Goal: Task Accomplishment & Management: Complete application form

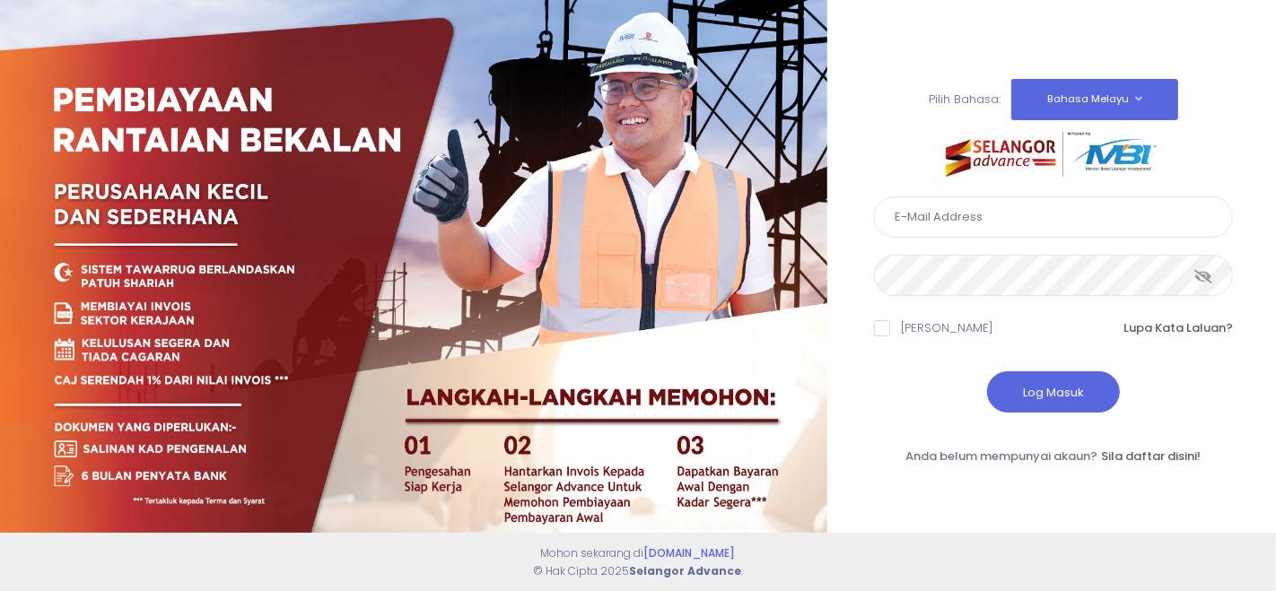
click at [1004, 222] on input "text" at bounding box center [1053, 216] width 359 height 41
type input "[EMAIL_ADDRESS][DOMAIN_NAME]"
click at [1012, 390] on button "Log Masuk" at bounding box center [1053, 391] width 133 height 41
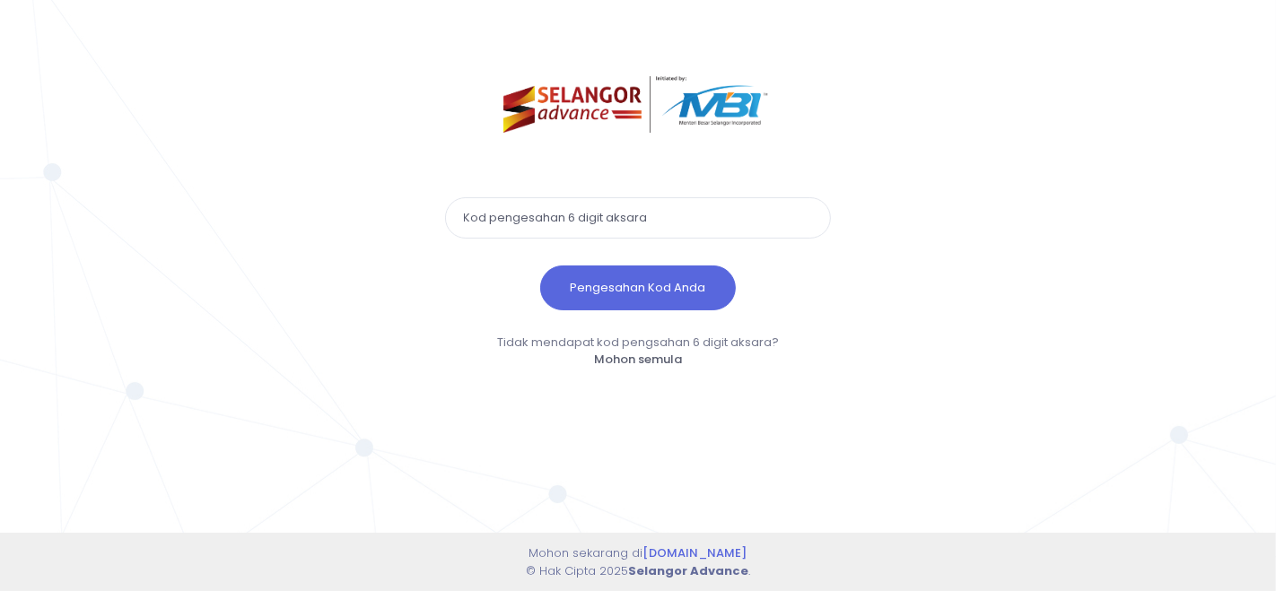
click at [543, 231] on input "text" at bounding box center [638, 217] width 386 height 41
click at [618, 212] on input "text" at bounding box center [638, 217] width 386 height 41
paste input "238105"
type input "238105"
click at [540, 266] on button "Pengesahan Kod Anda" at bounding box center [638, 288] width 196 height 45
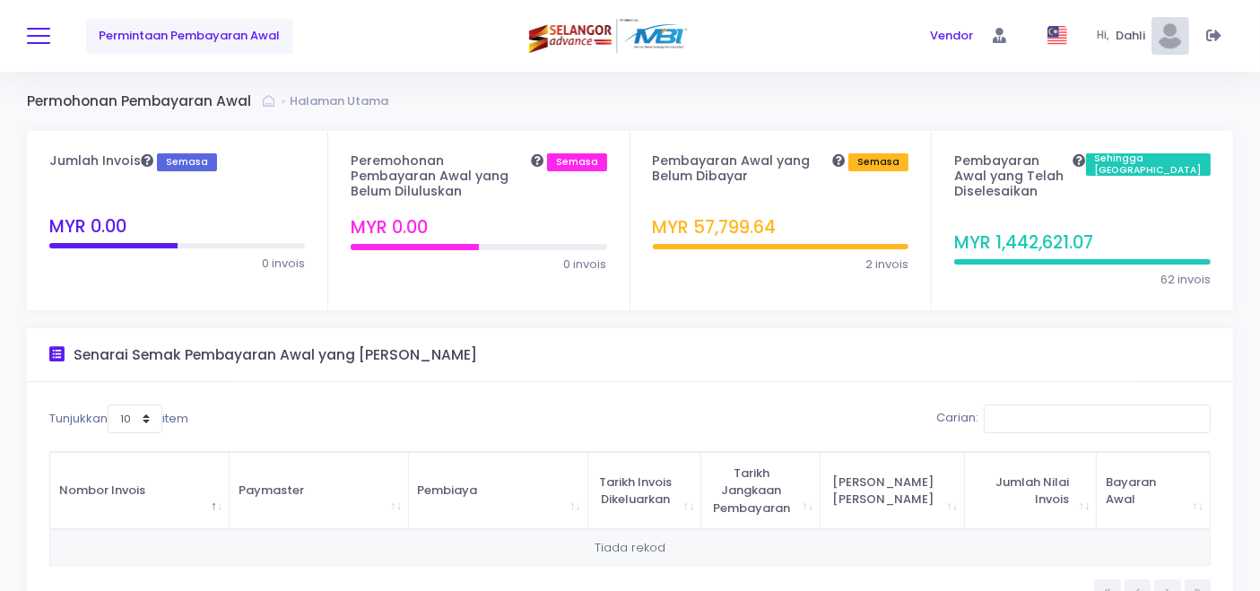
click at [44, 37] on span at bounding box center [38, 36] width 23 height 2
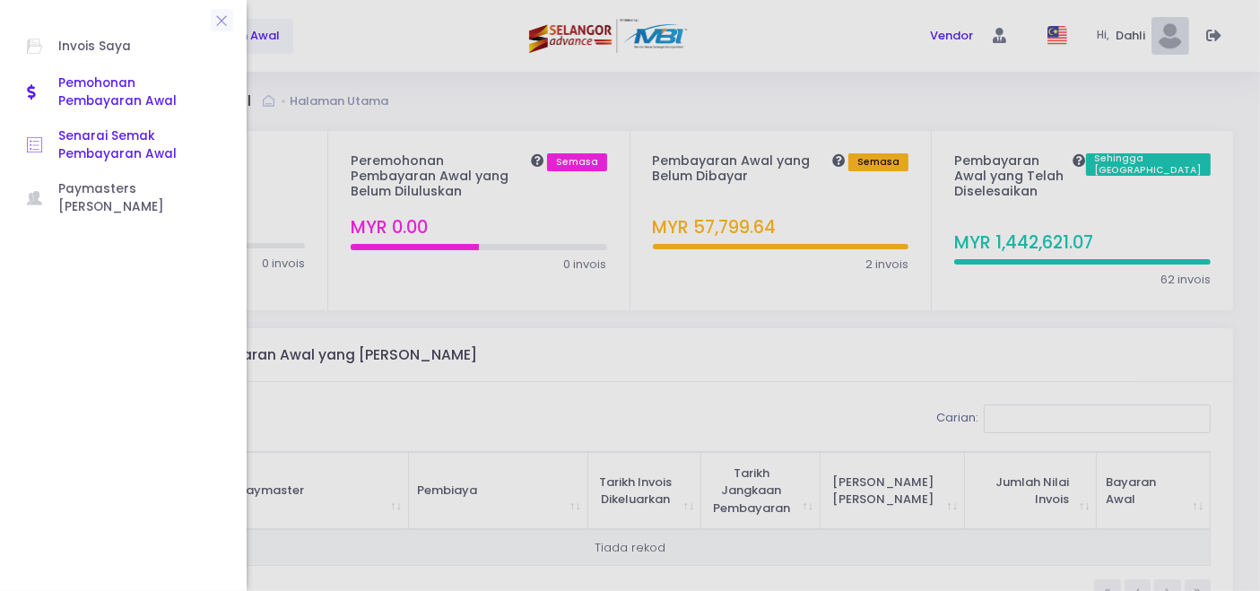
click at [90, 153] on span "Senarai Semak Pembayaran Awal" at bounding box center [138, 145] width 161 height 37
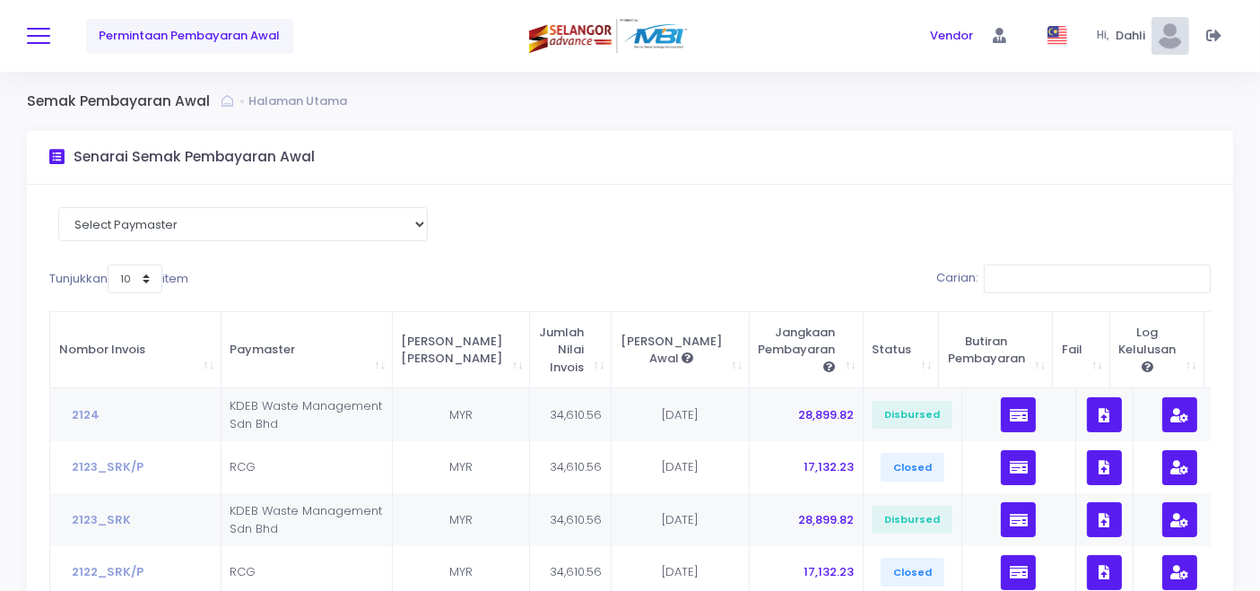
click at [38, 32] on button at bounding box center [38, 35] width 23 height 23
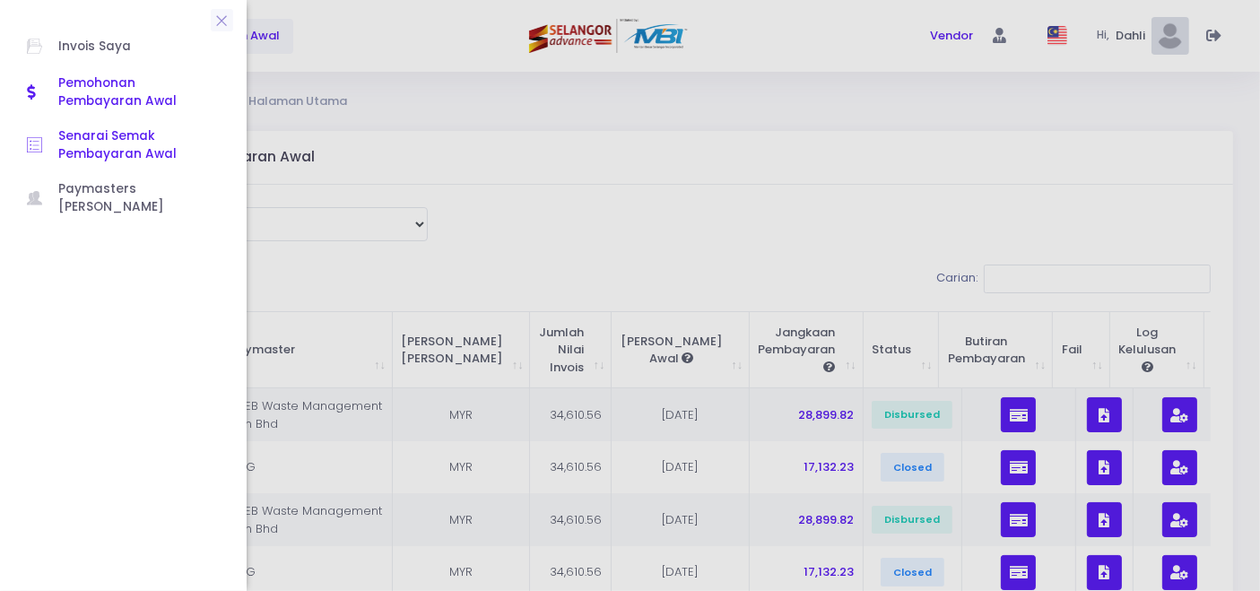
click at [87, 90] on span "Pemohonan Pembayaran Awal" at bounding box center [138, 92] width 161 height 37
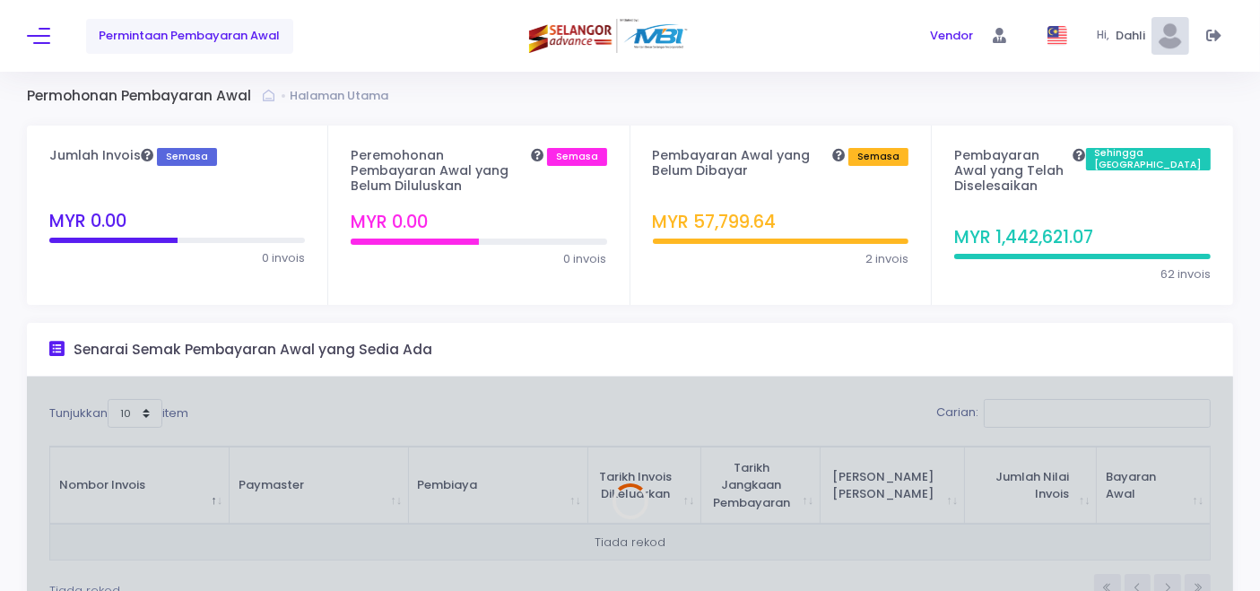
scroll to position [108, 0]
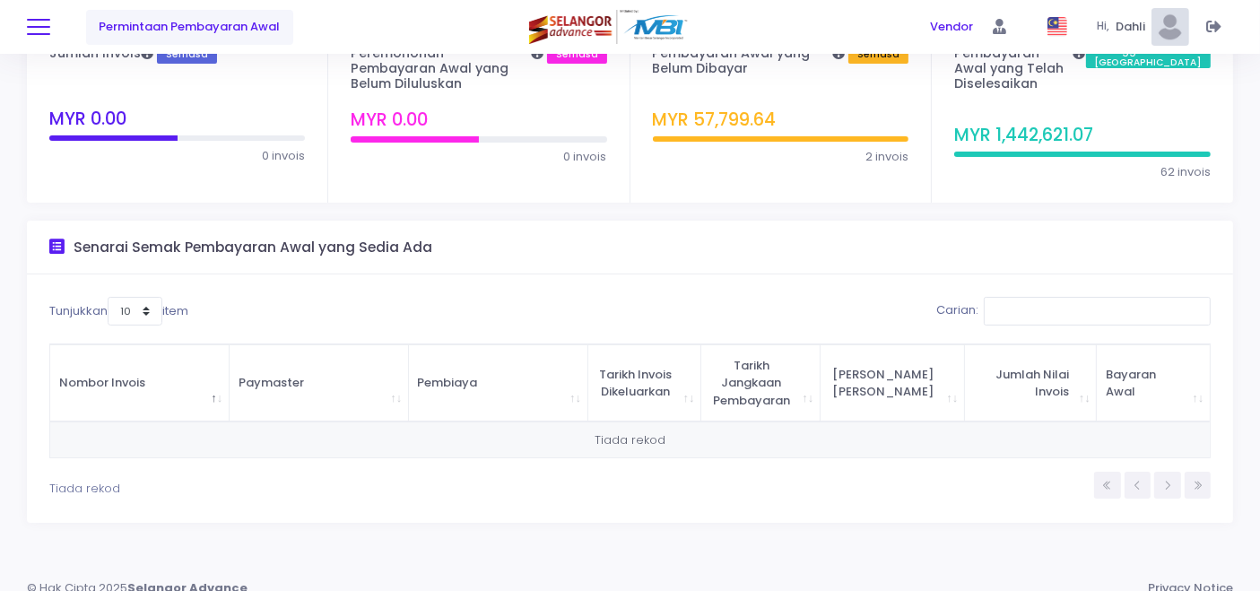
click at [38, 26] on span at bounding box center [38, 27] width 23 height 2
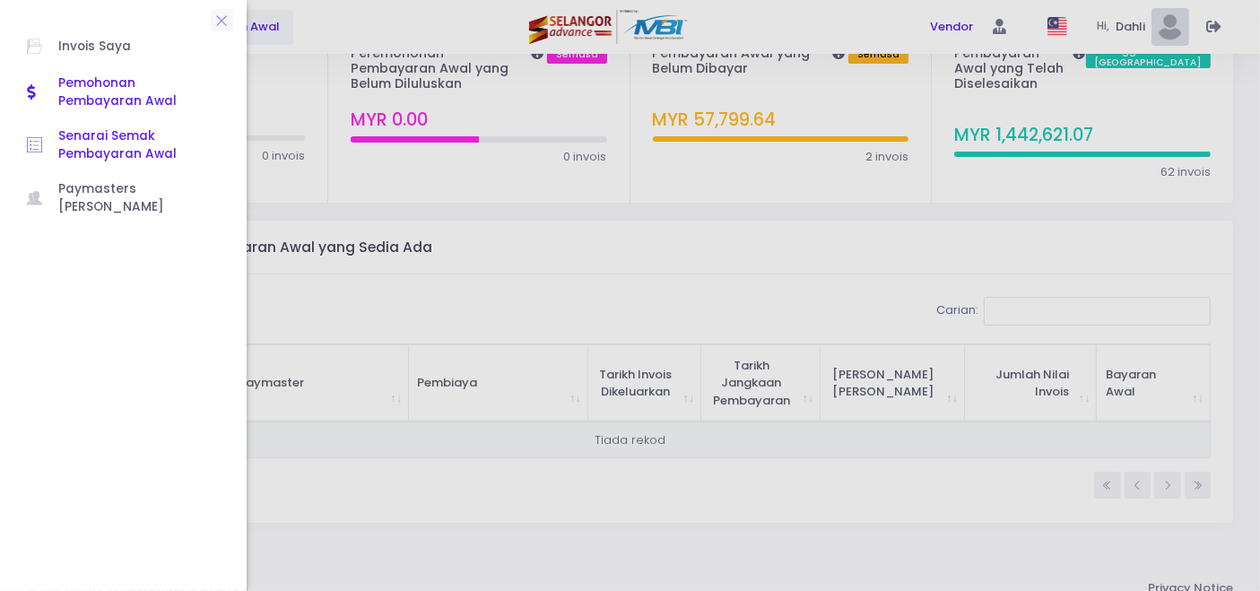
click at [102, 149] on span "Senarai Semak Pembayaran Awal" at bounding box center [138, 145] width 161 height 37
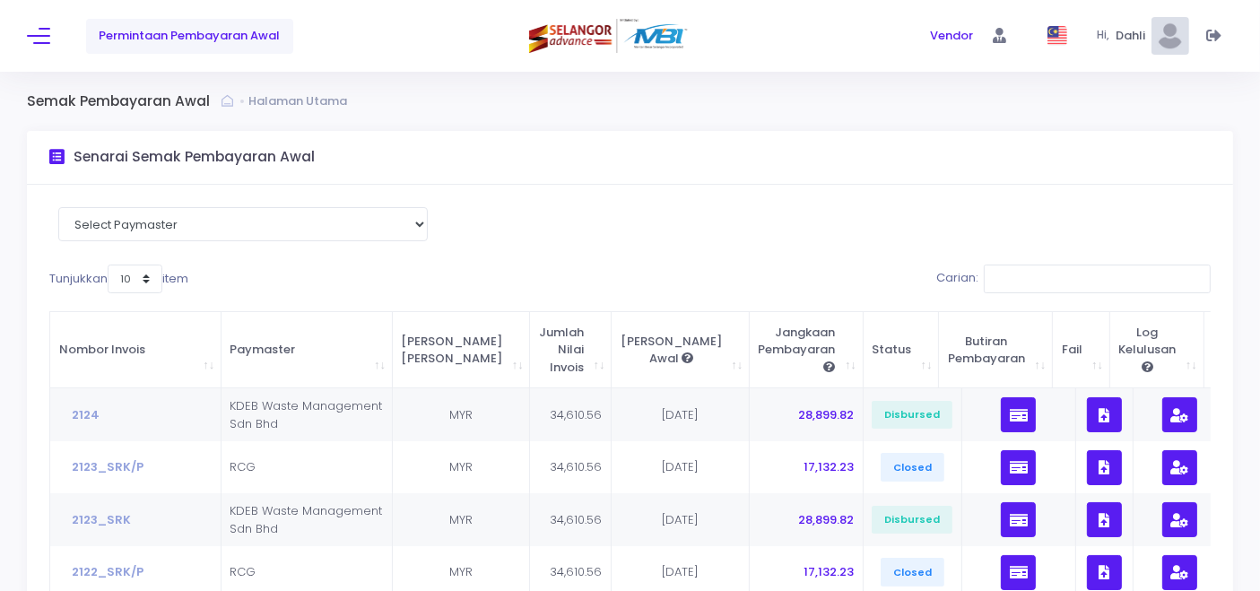
click at [170, 31] on span "Permintaan Pembayaran Awal" at bounding box center [189, 36] width 181 height 18
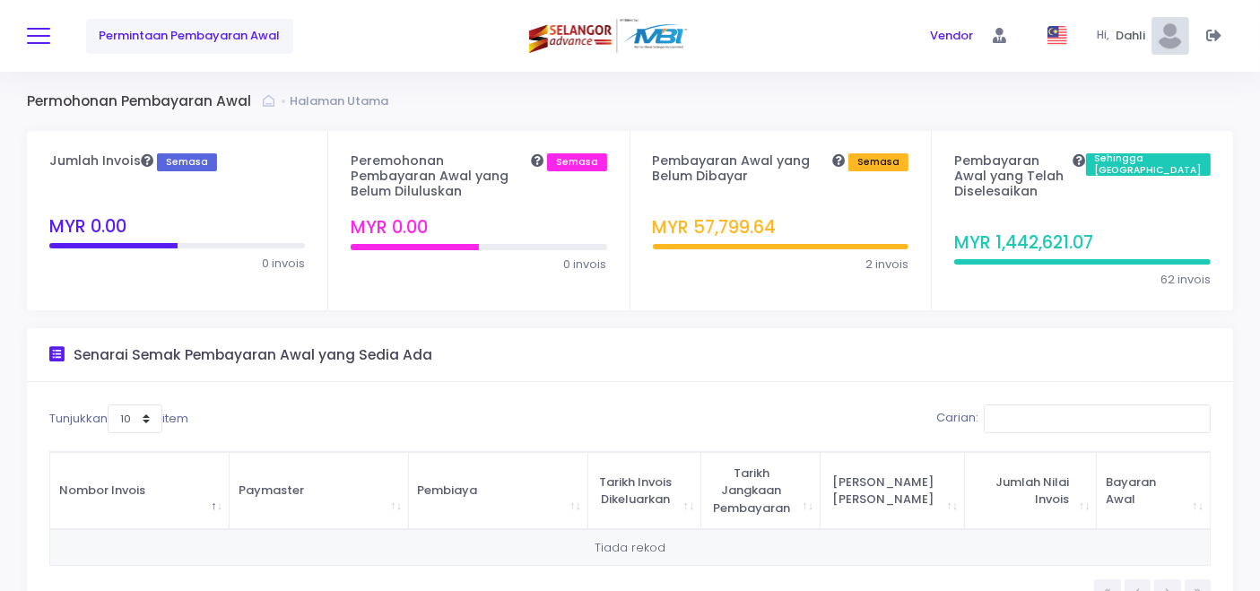
click at [47, 35] on span at bounding box center [38, 36] width 23 height 2
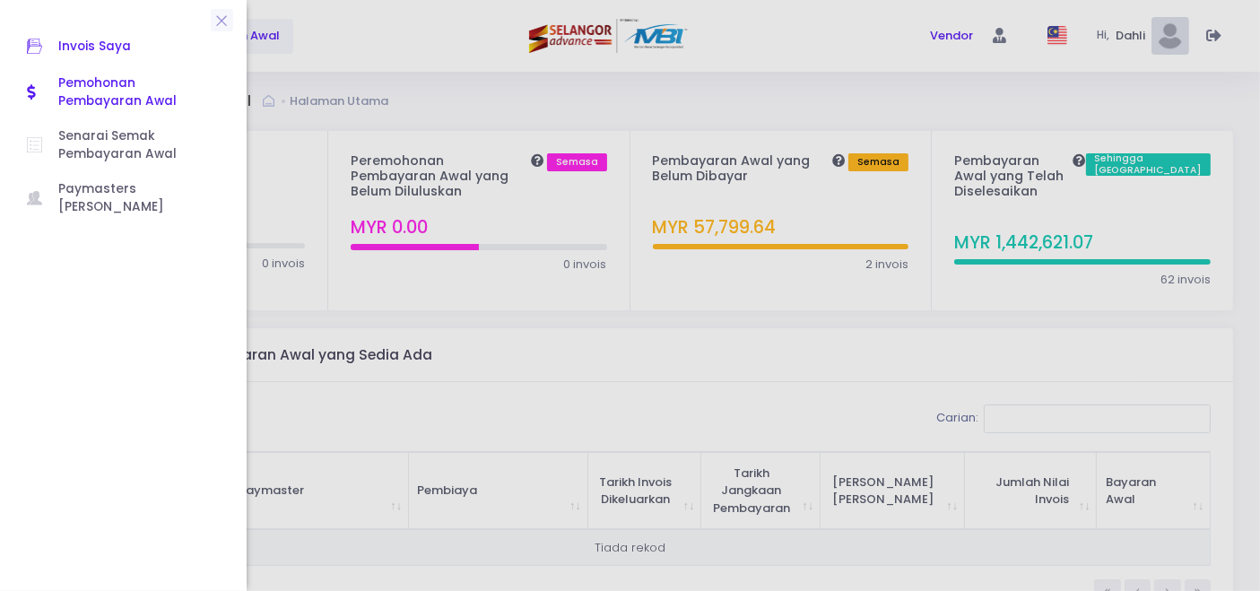
click at [102, 44] on span "Invois Saya" at bounding box center [138, 46] width 161 height 23
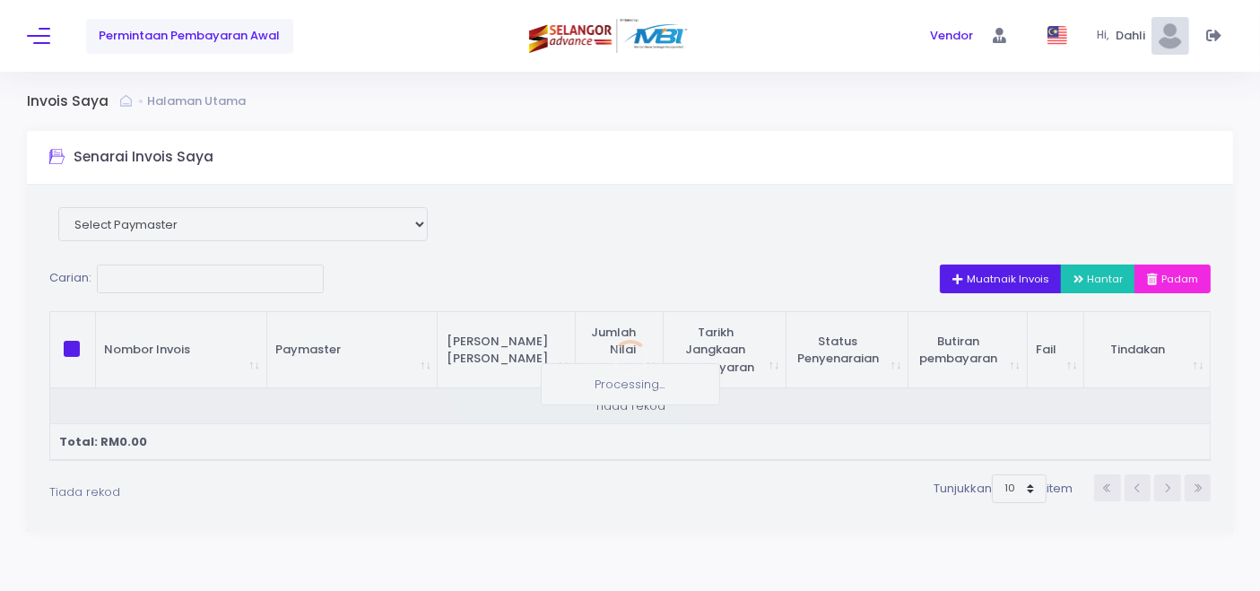
click at [1011, 280] on div at bounding box center [630, 358] width 1207 height 347
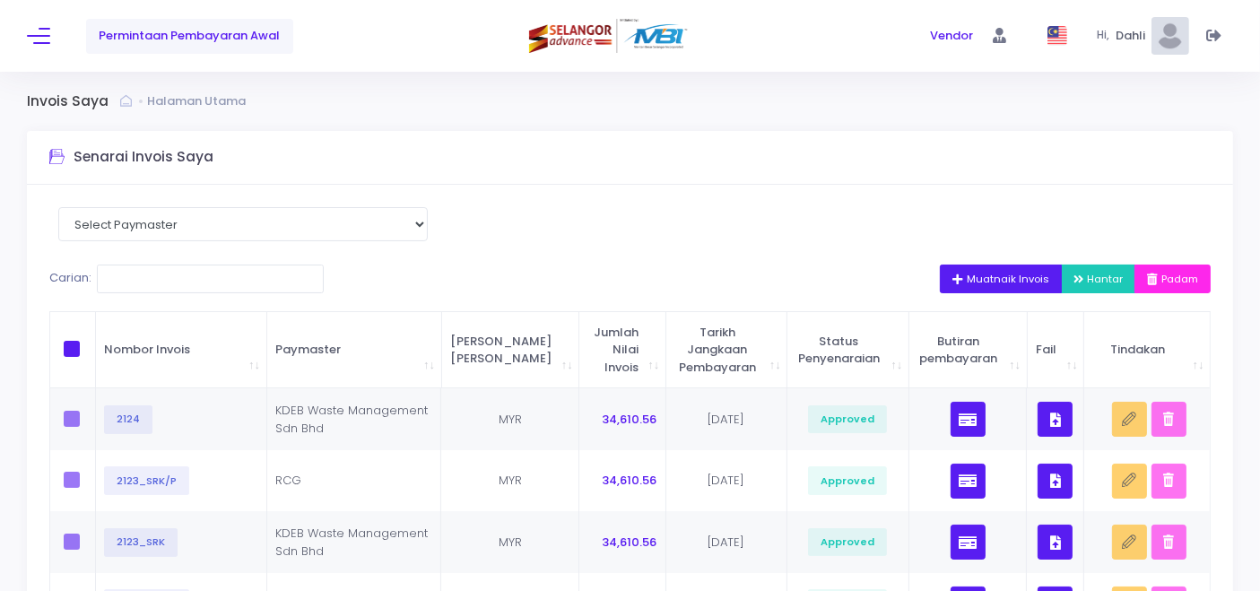
click at [991, 279] on span "Muatnaik Invois" at bounding box center [1001, 279] width 97 height 14
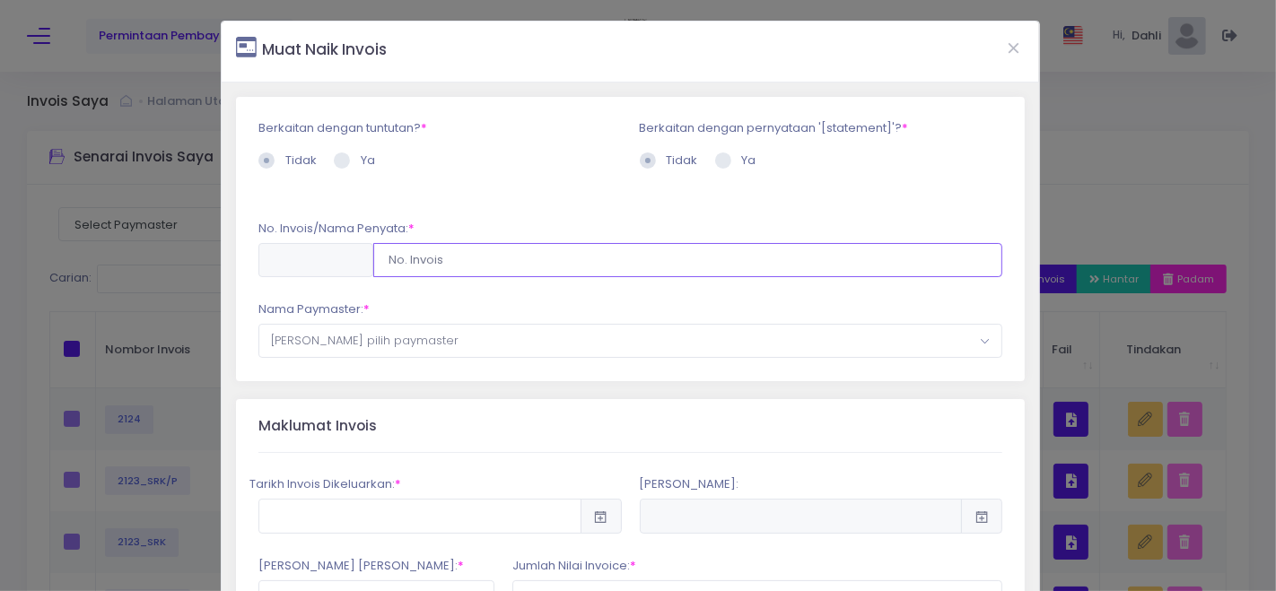
click at [438, 258] on input "text" at bounding box center [687, 260] width 629 height 34
click at [518, 265] on input "text" at bounding box center [687, 260] width 629 height 34
paste input "2124/_SRK/P"
type input "2124/_SRK/P"
click at [449, 342] on span "Sila pilih paymaster" at bounding box center [630, 341] width 742 height 32
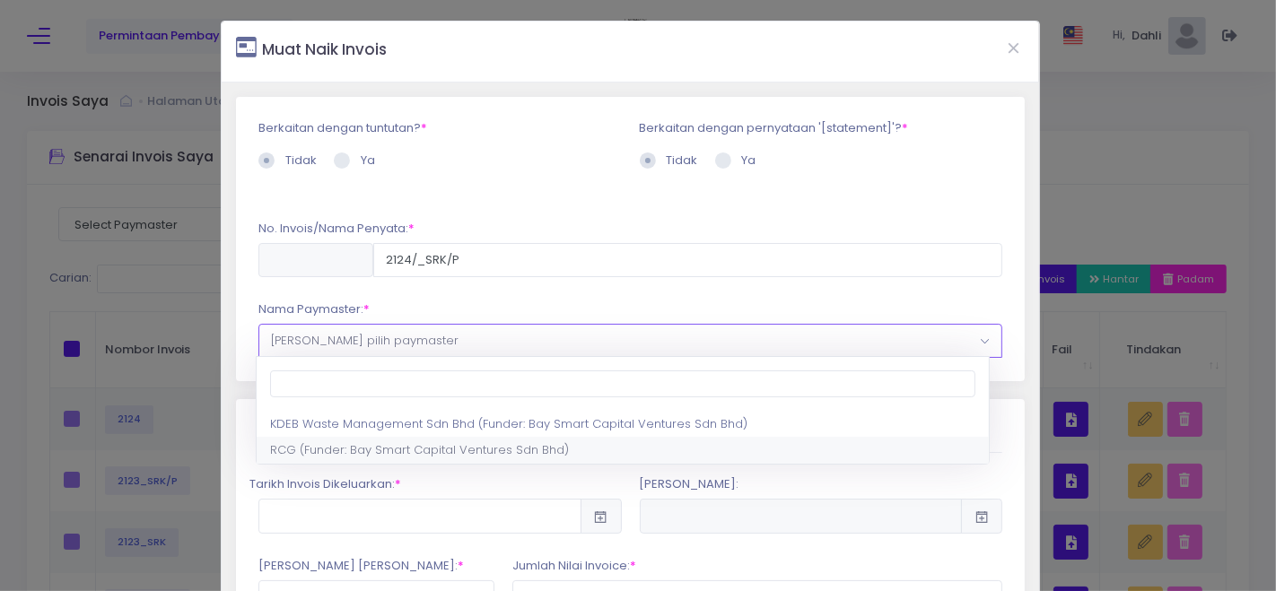
select select "1542,1711,30"
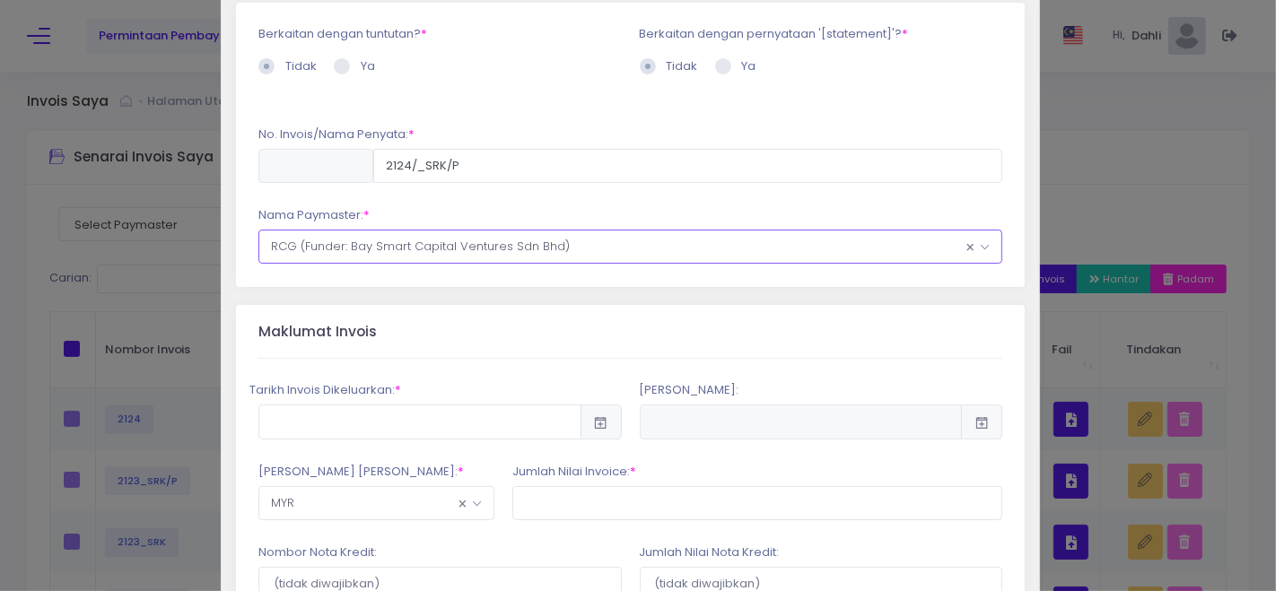
scroll to position [199, 0]
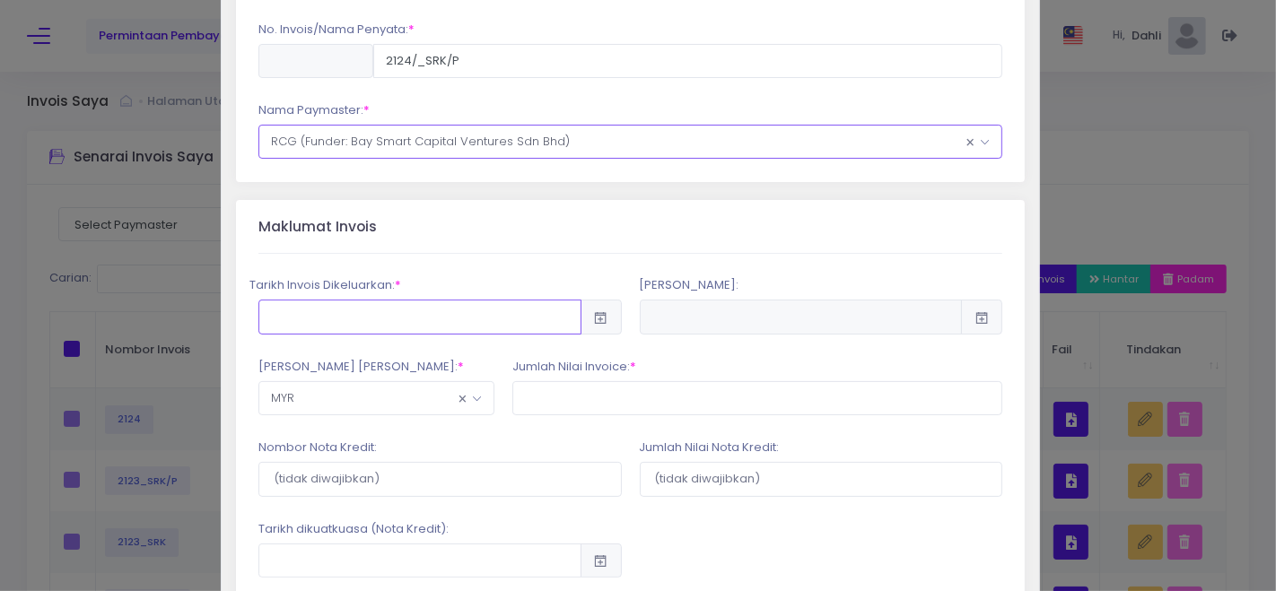
click at [507, 313] on input "text" at bounding box center [419, 317] width 322 height 34
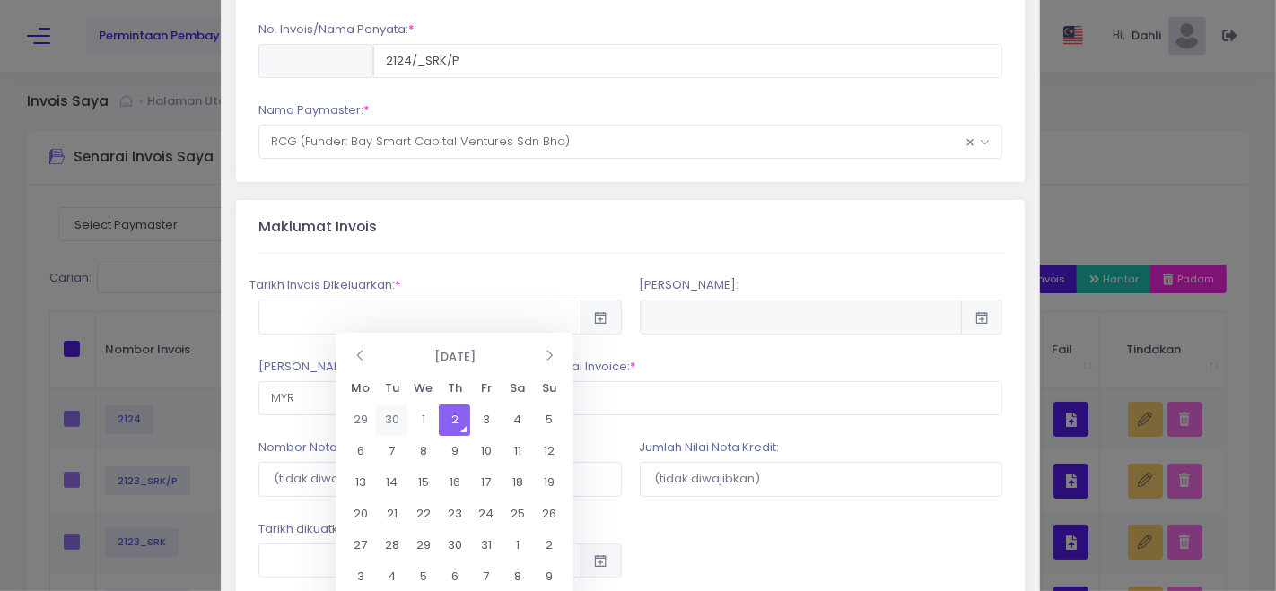
click at [388, 418] on td "30" at bounding box center [391, 420] width 31 height 31
type input "2025-09-30"
type input "2025-10-30"
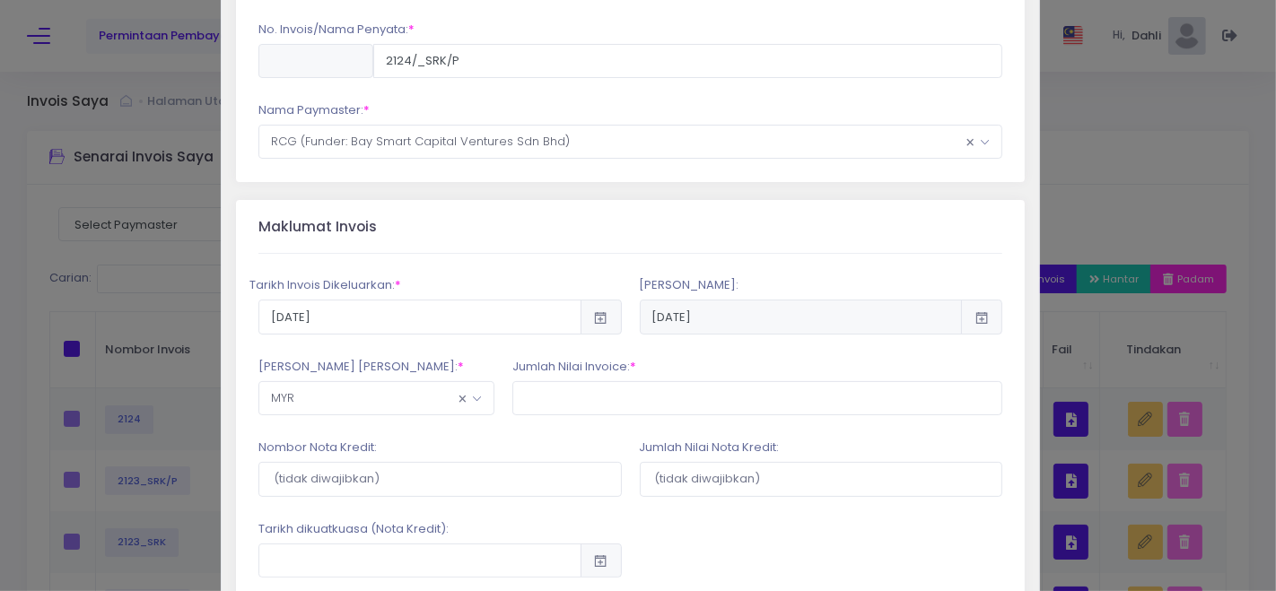
scroll to position [398, 0]
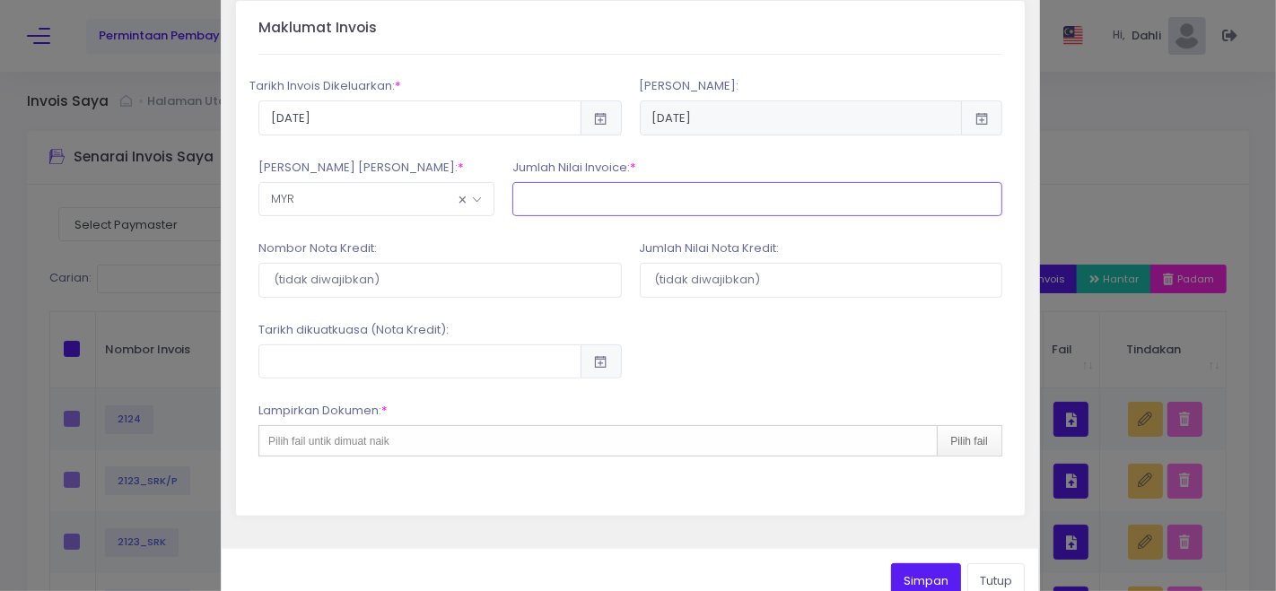
click at [588, 196] on input "text" at bounding box center [757, 199] width 490 height 34
click at [629, 197] on input "text" at bounding box center [757, 199] width 490 height 34
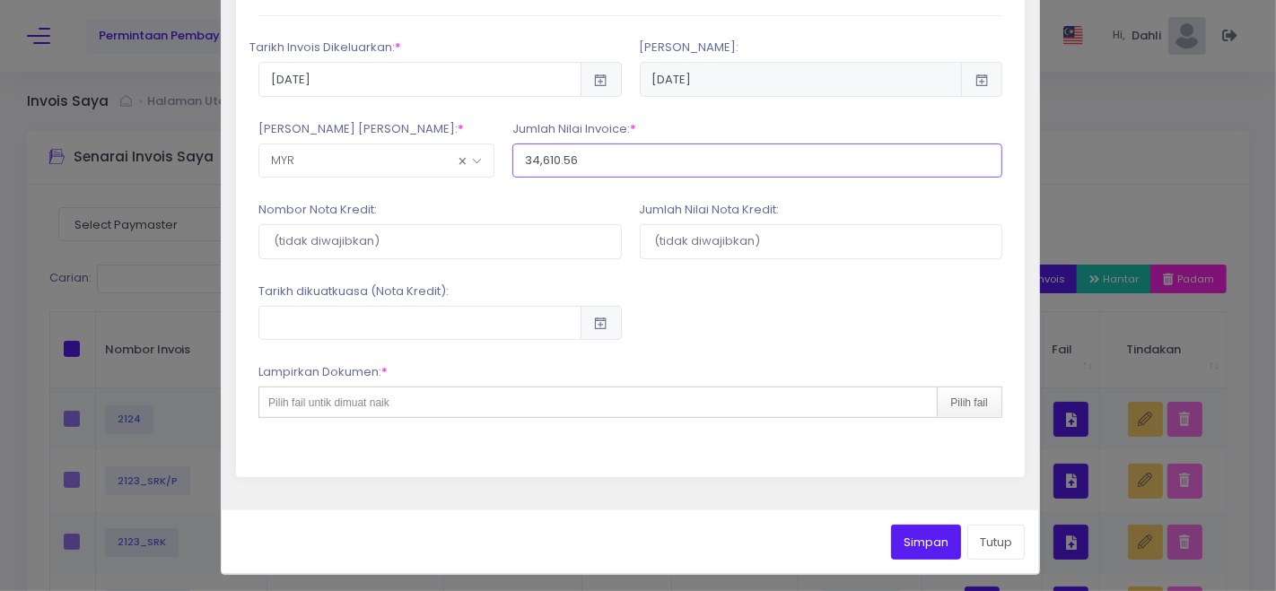
scroll to position [438, 0]
type input "34,610.56"
click at [593, 322] on icon at bounding box center [601, 322] width 16 height 0
click at [977, 400] on div "Pilih fail" at bounding box center [969, 402] width 65 height 30
type input "C:\fakepath\2124_SRK.pdf"
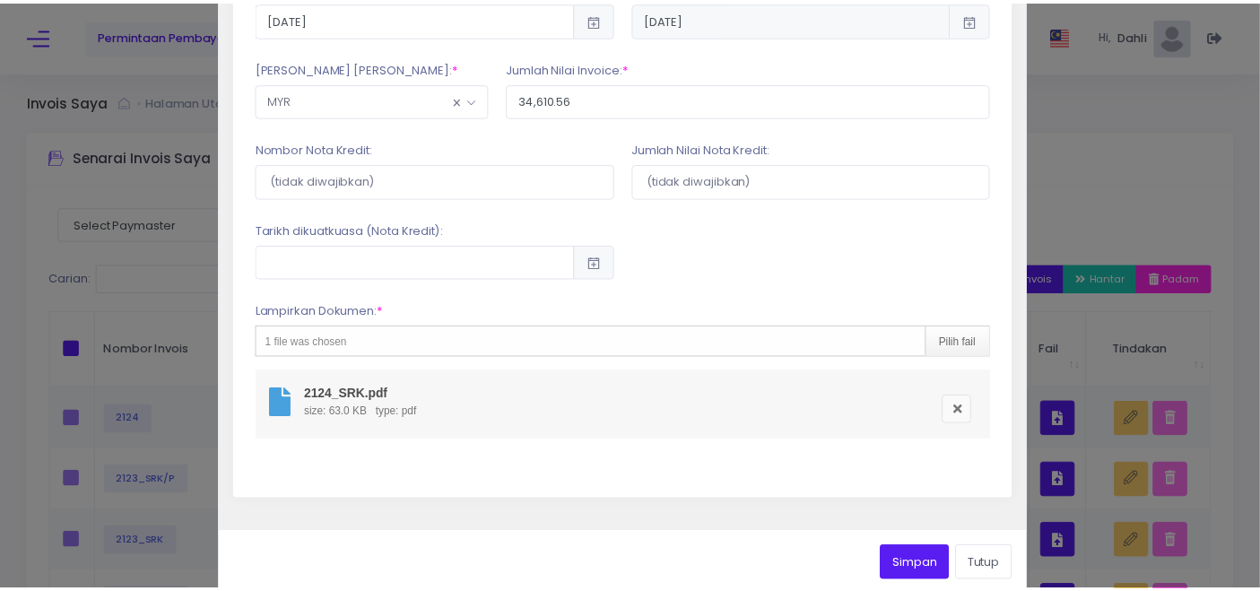
scroll to position [521, 0]
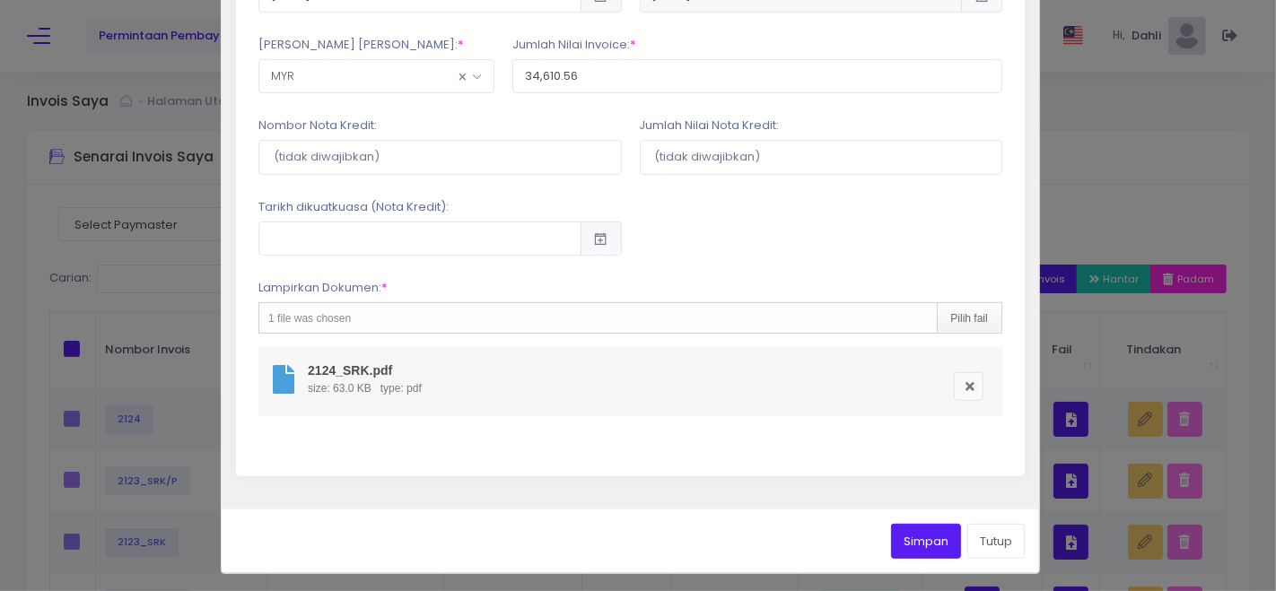
click at [901, 538] on button "Simpan" at bounding box center [926, 541] width 70 height 34
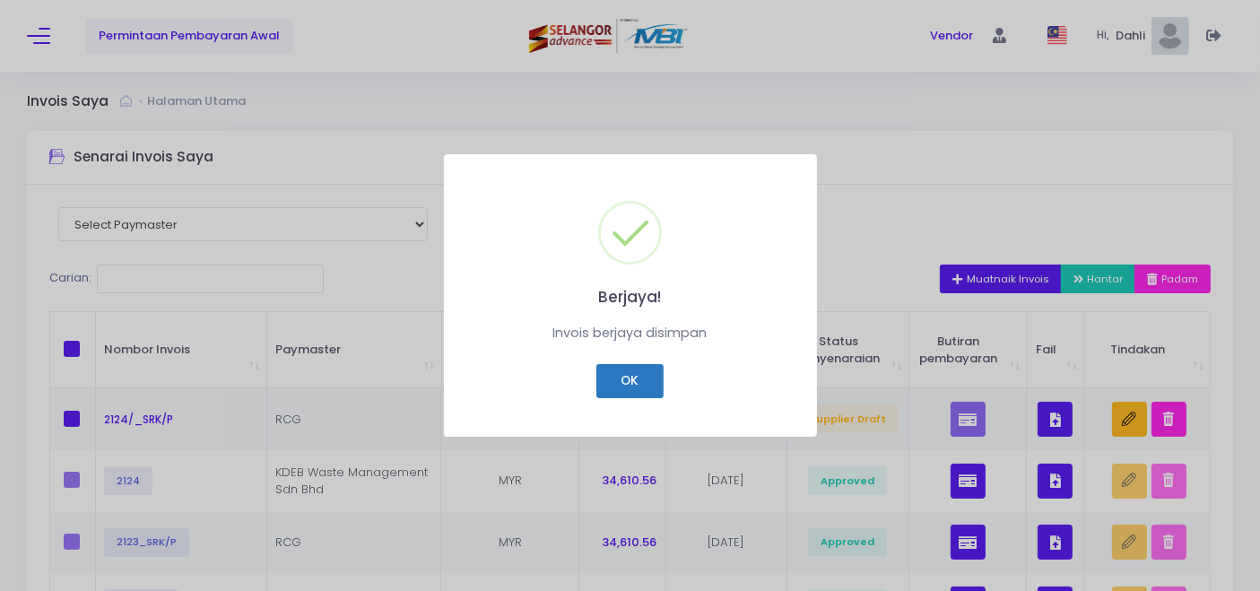
click at [621, 383] on button "OK" at bounding box center [630, 381] width 67 height 34
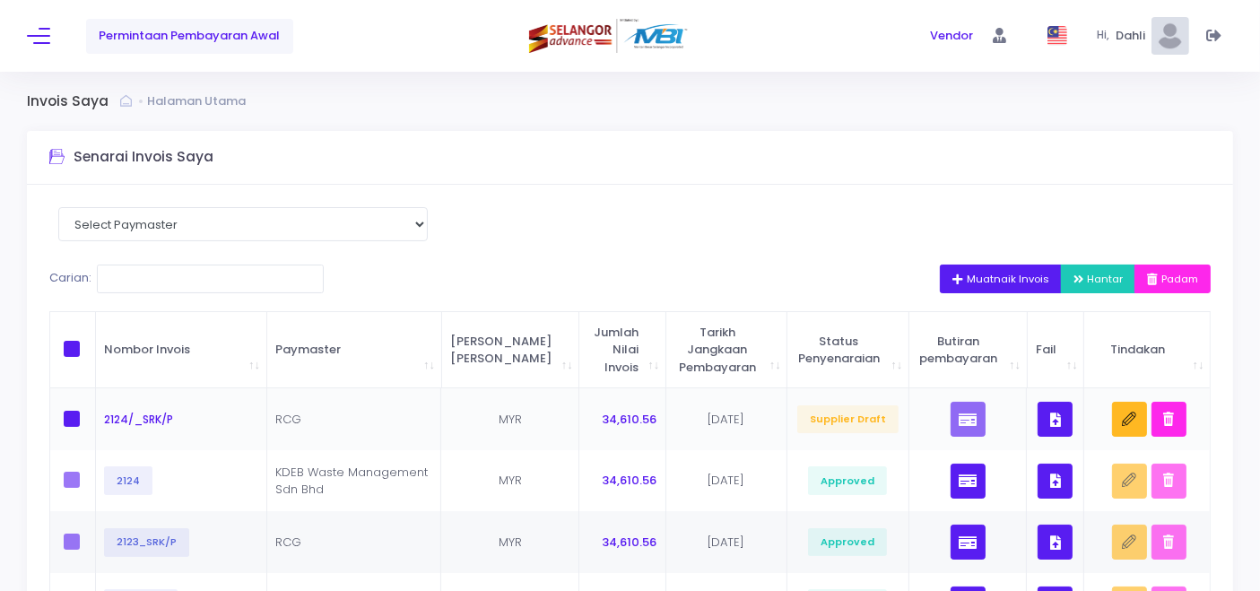
click at [69, 411] on span at bounding box center [72, 419] width 16 height 16
click at [91, 411] on input "checkbox" at bounding box center [97, 417] width 12 height 12
checkbox input "true"
click at [1084, 278] on span "Hantar" at bounding box center [1099, 279] width 50 height 14
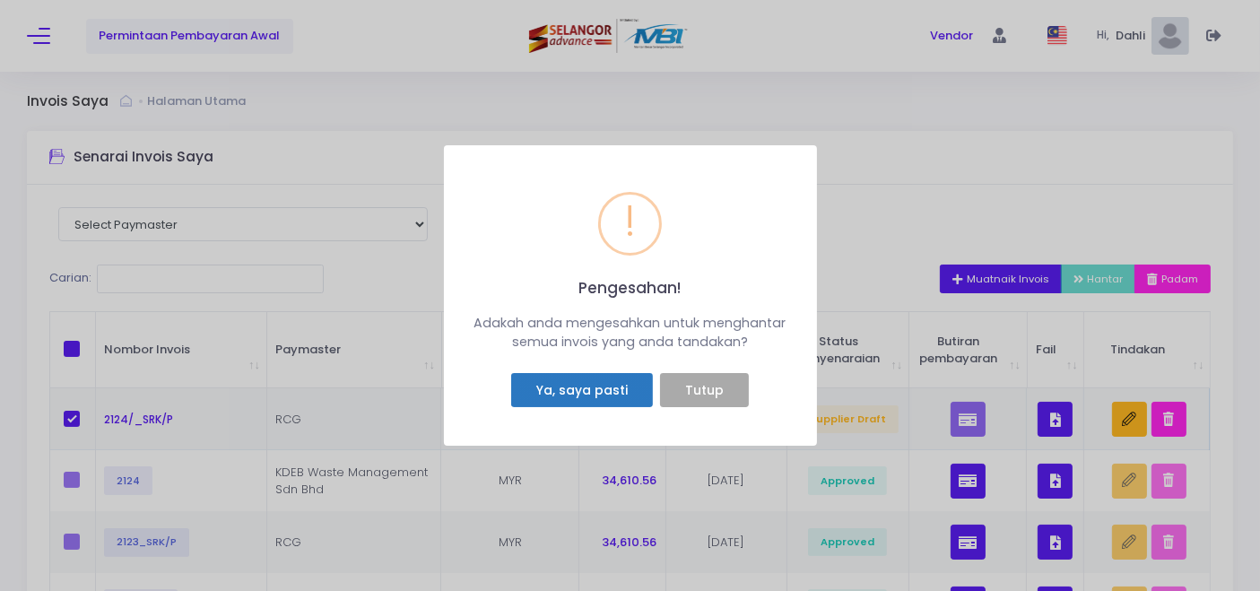
click at [592, 389] on button "Ya, saya pasti" at bounding box center [581, 390] width 141 height 34
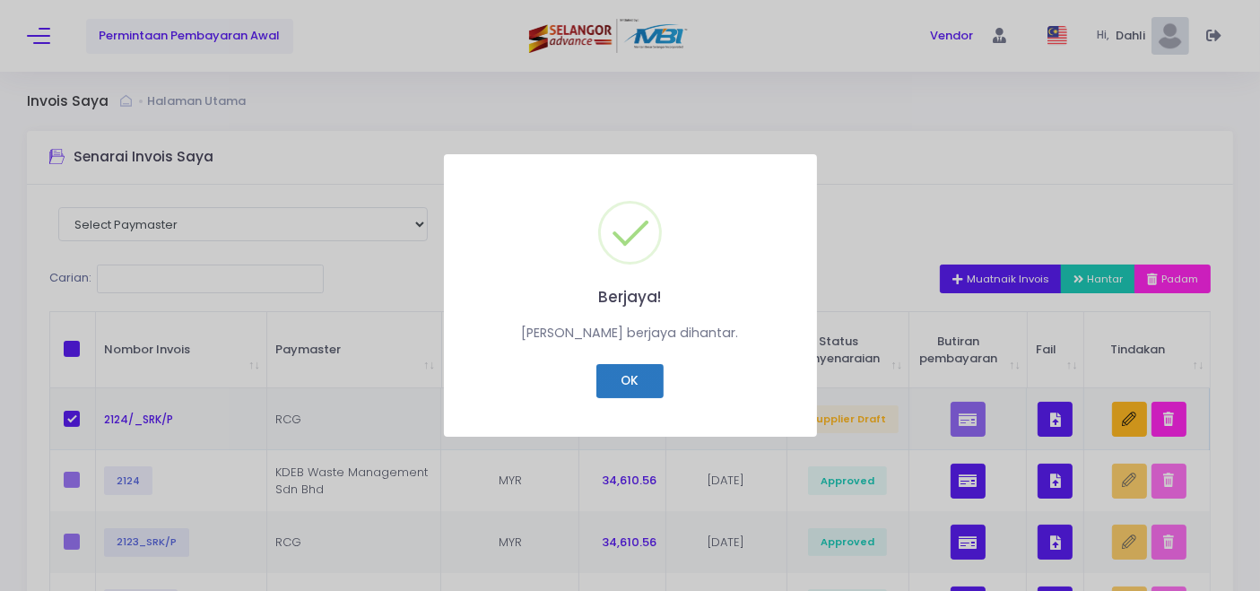
click at [623, 372] on button "OK" at bounding box center [630, 381] width 67 height 34
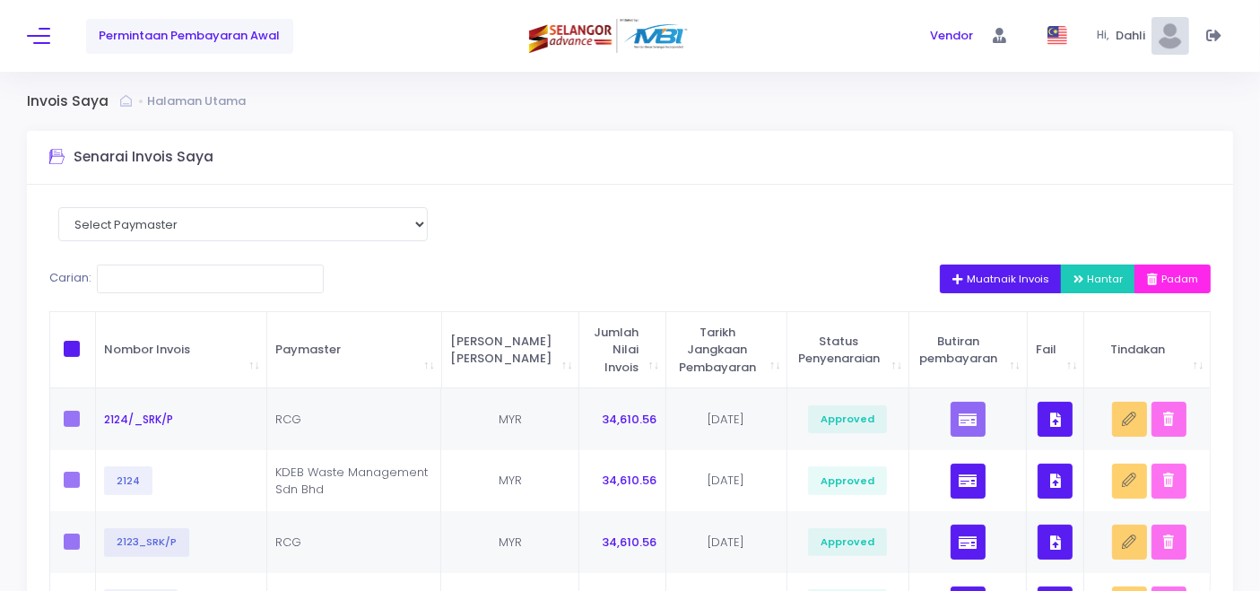
click at [207, 38] on span "Permintaan Pembayaran Awal" at bounding box center [189, 36] width 181 height 18
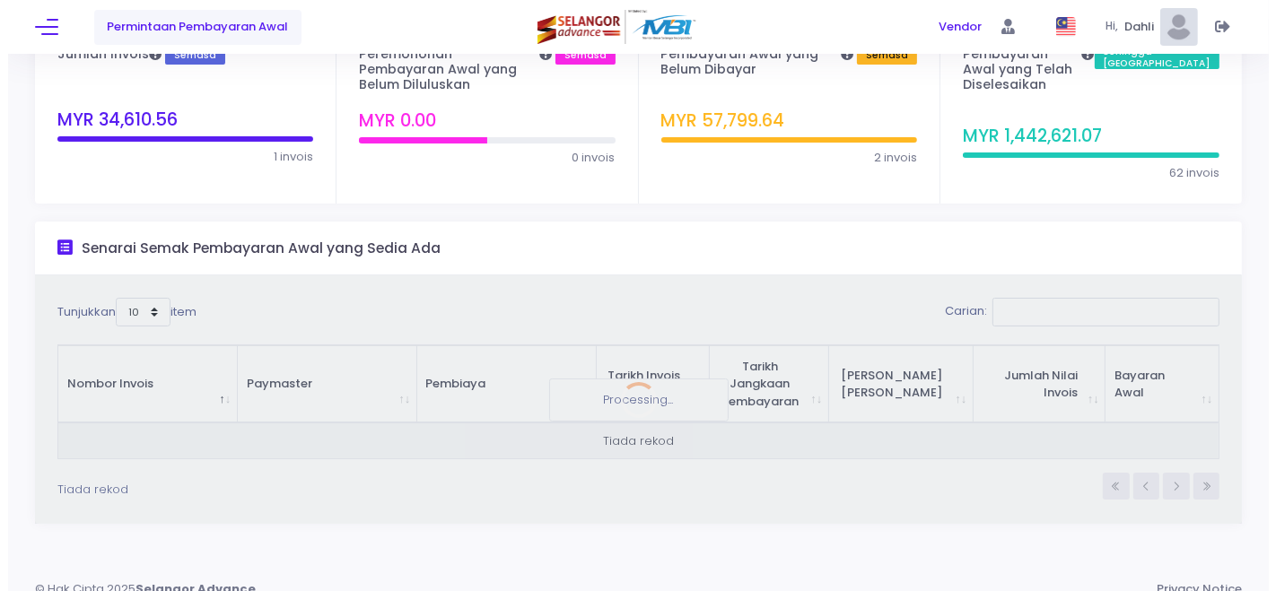
scroll to position [108, 0]
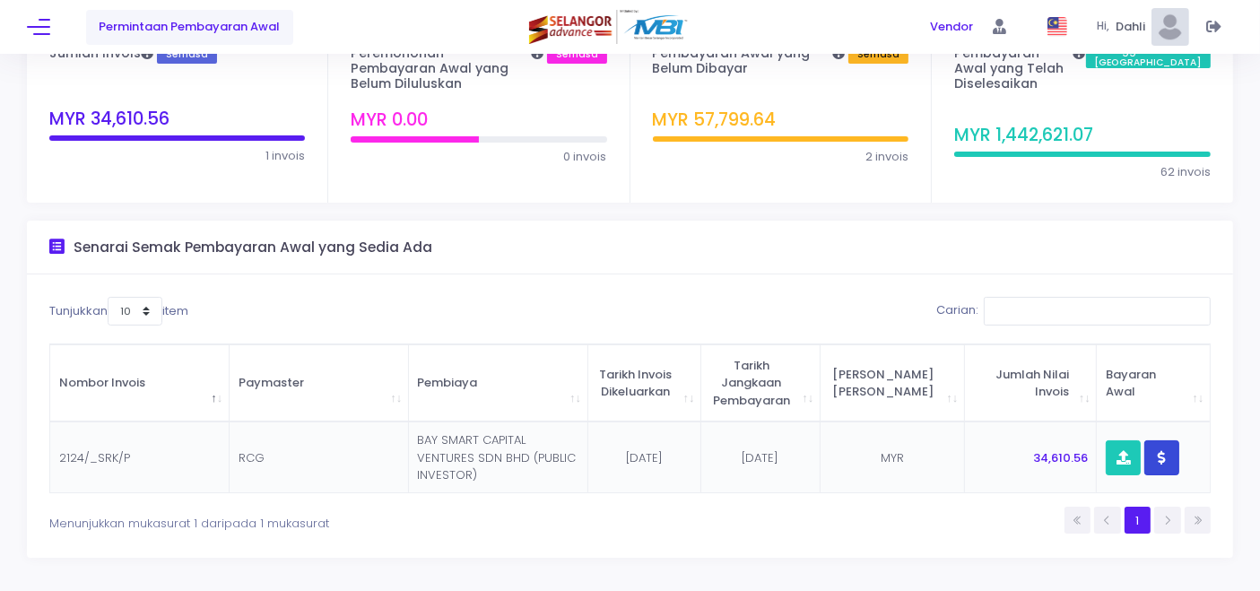
click at [1158, 458] on icon "button" at bounding box center [1162, 458] width 8 height 0
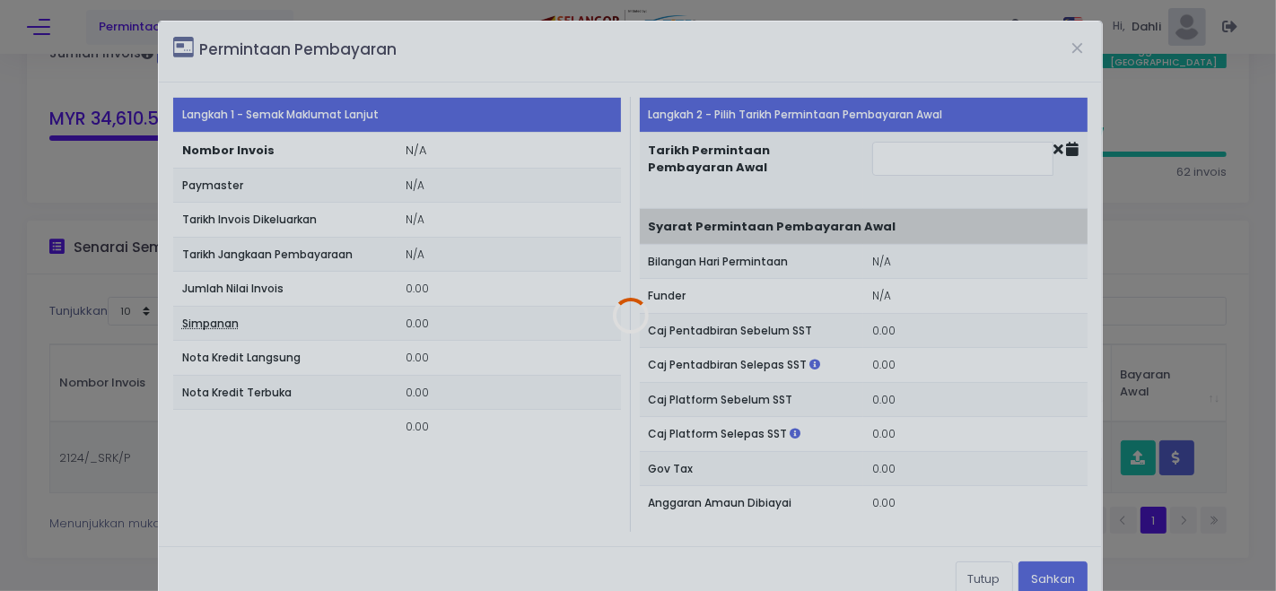
click at [1032, 573] on div at bounding box center [631, 316] width 944 height 589
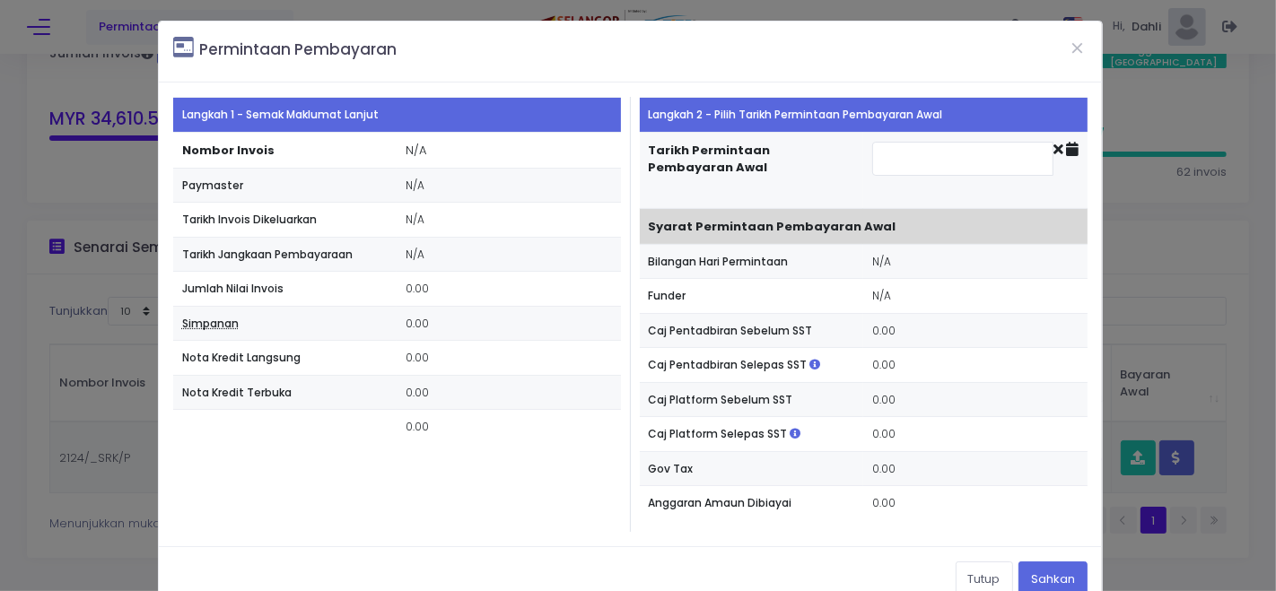
type input "[DATE]"
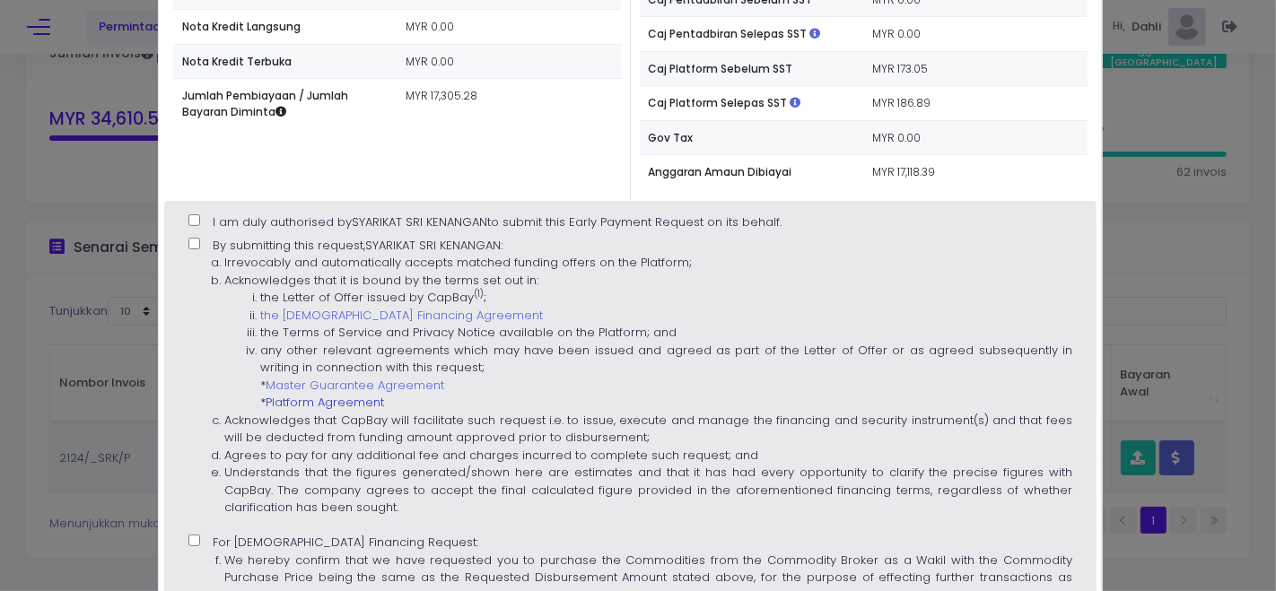
scroll to position [398, 0]
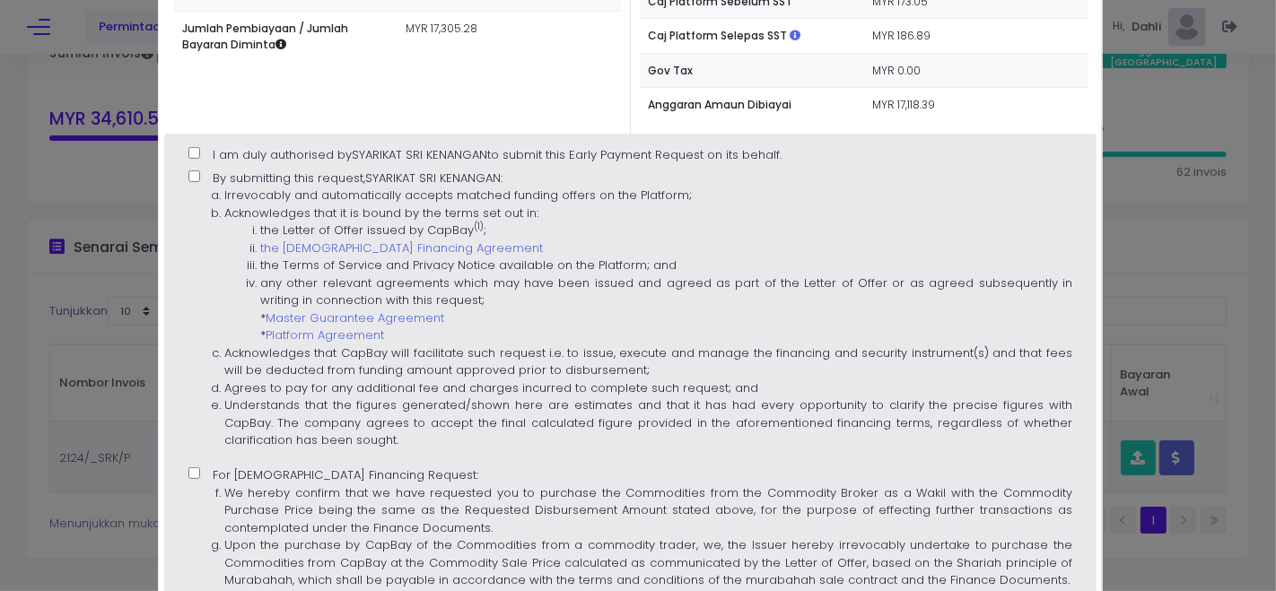
click at [185, 144] on div "I am duly authorised by SYARIKAT SRI KENANGAN to submit this Early Payment Requ…" at bounding box center [630, 447] width 932 height 627
click at [190, 153] on input "I am duly authorised by SYARIKAT SRI KENANGAN to submit this Early Payment Requ…" at bounding box center [194, 153] width 12 height 12
checkbox input "true"
click at [191, 170] on input "By submitting this request, SYARIKAT SRI KENANGAN : Irrevocably and automatical…" at bounding box center [194, 176] width 12 height 12
checkbox input "true"
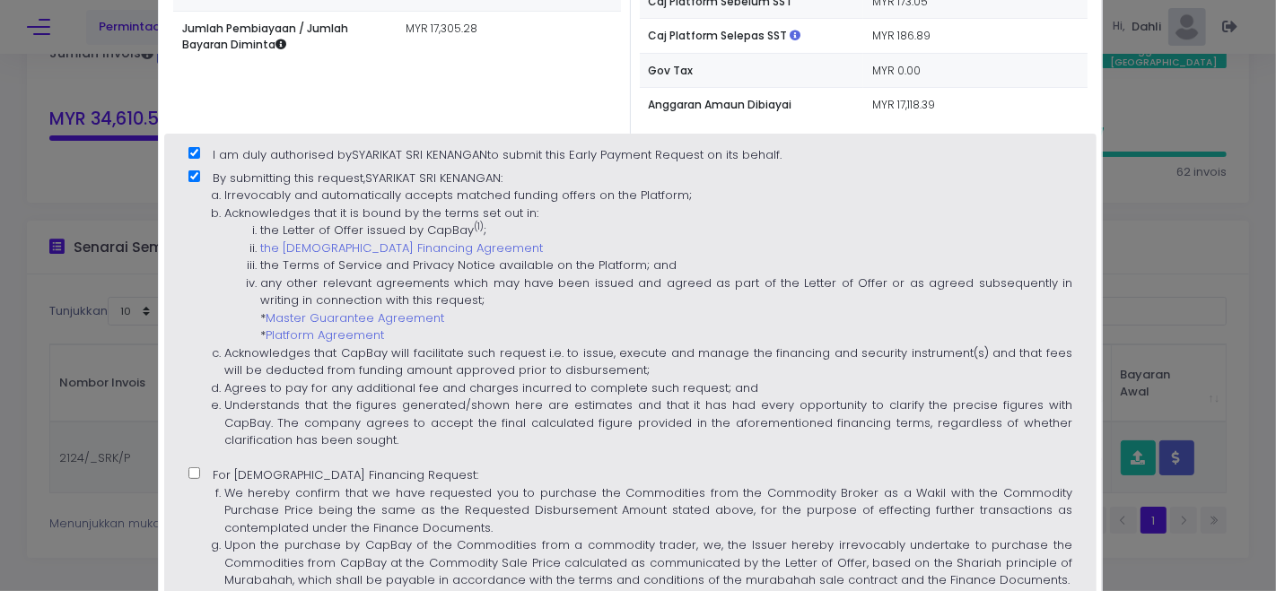
click at [196, 473] on input "For Islamic Financing Request: We hereby confirm that we have requested you to …" at bounding box center [194, 473] width 12 height 12
checkbox input "true"
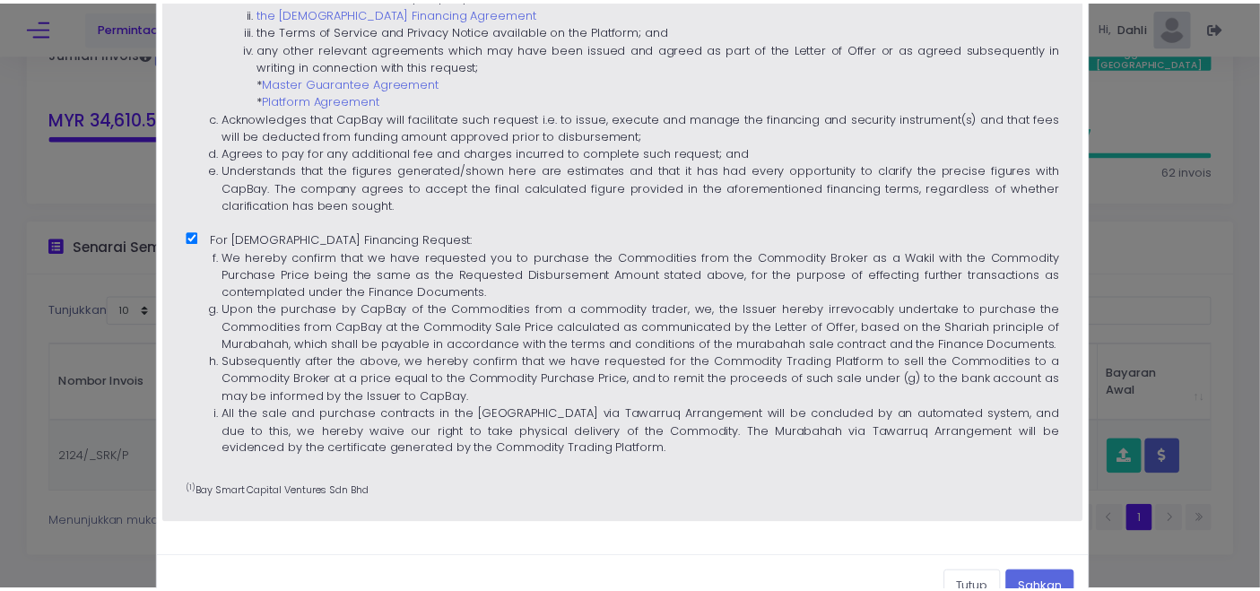
scroll to position [679, 0]
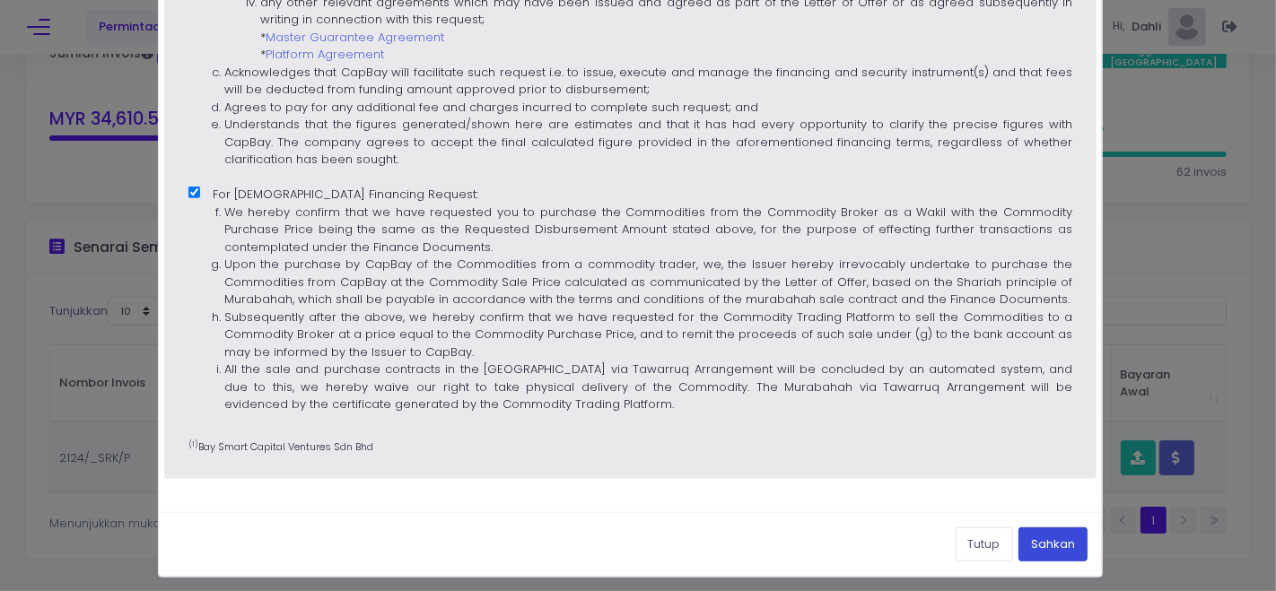
click at [1047, 528] on button "Sahkan" at bounding box center [1052, 545] width 69 height 34
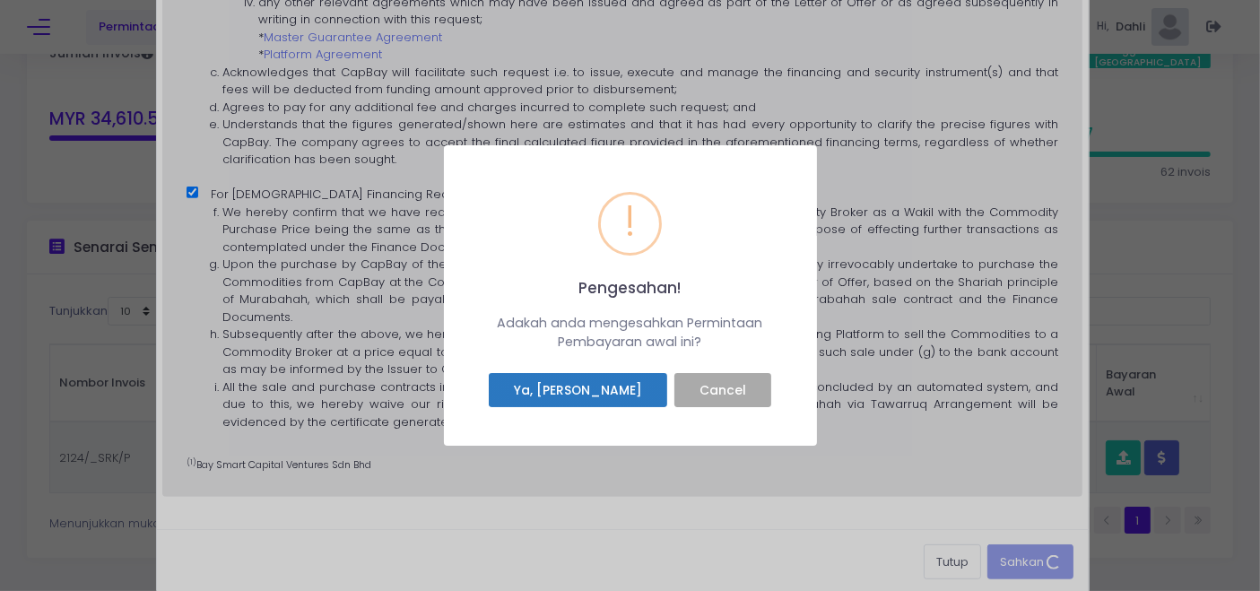
click at [628, 385] on button "Ya, Saya sahkan" at bounding box center [578, 390] width 178 height 34
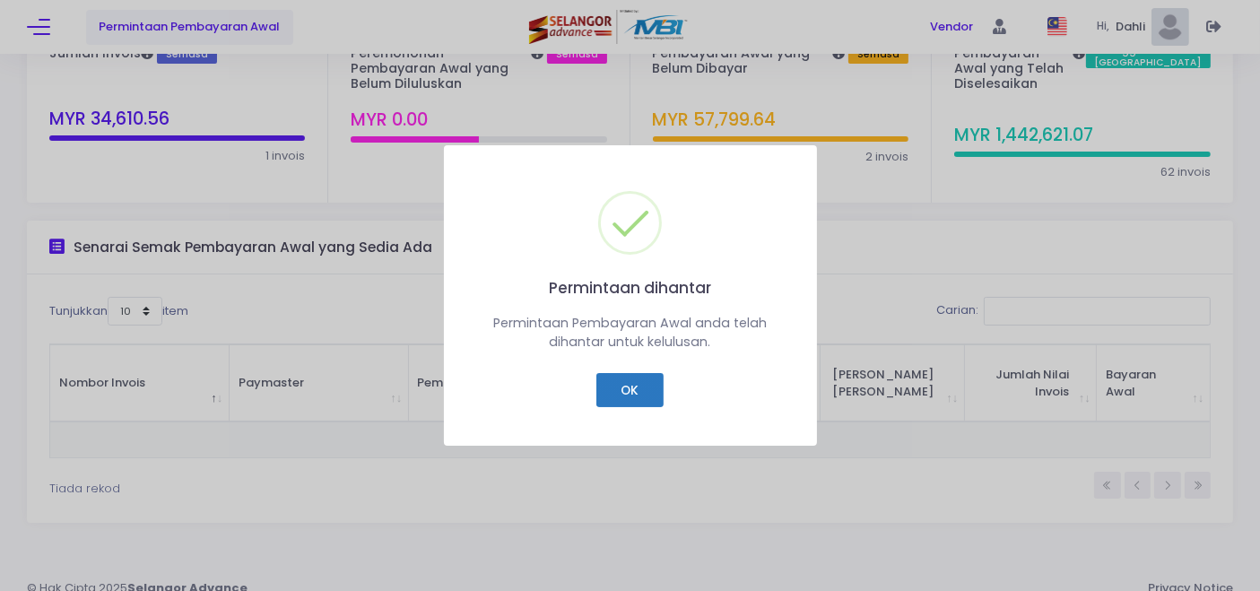
click at [610, 391] on button "OK" at bounding box center [630, 390] width 67 height 34
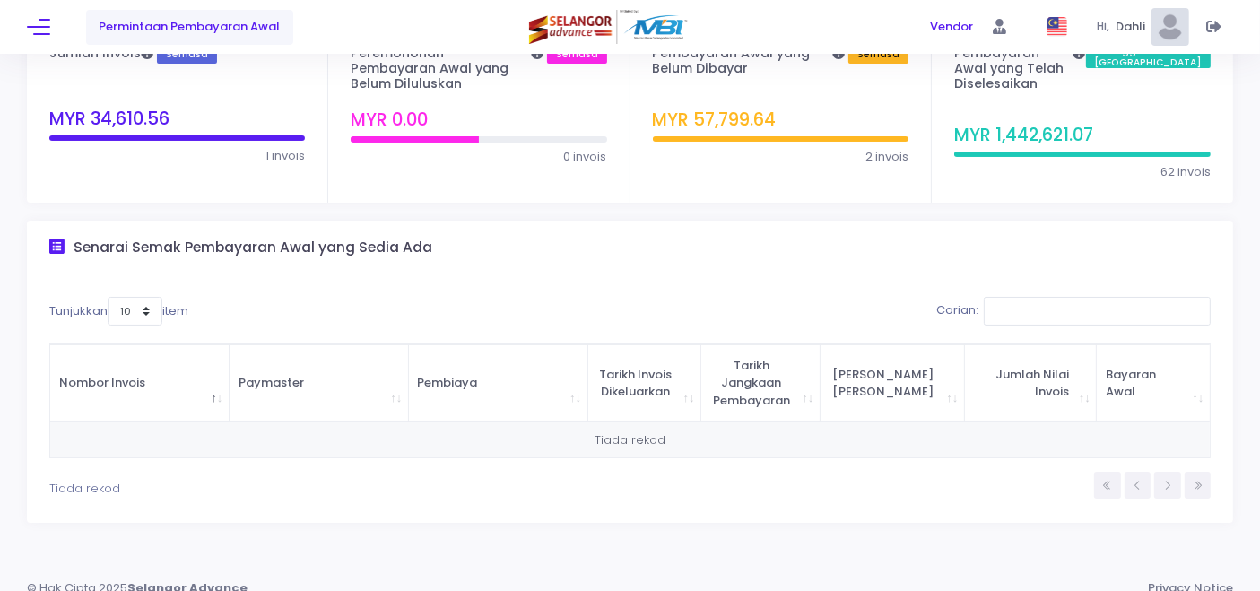
scroll to position [0, 0]
